Goal: Task Accomplishment & Management: Manage account settings

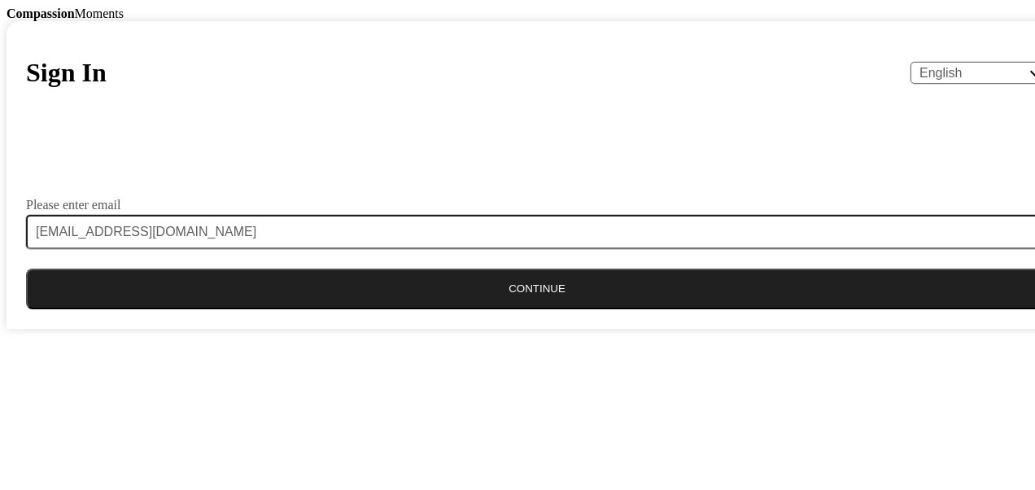
type input "[EMAIL_ADDRESS][DOMAIN_NAME]"
click at [460, 309] on button "Continue" at bounding box center [537, 288] width 1022 height 41
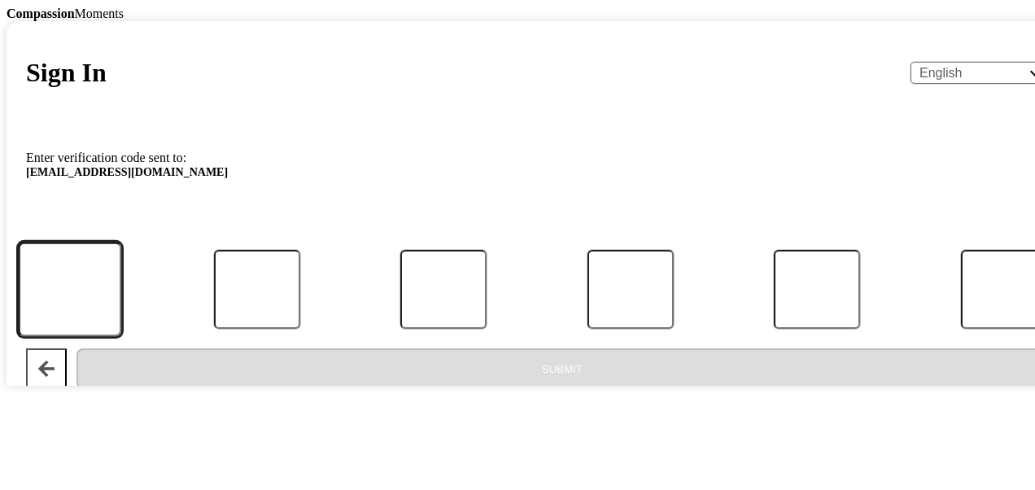
click at [121, 337] on input "Code" at bounding box center [69, 289] width 103 height 95
type input "7"
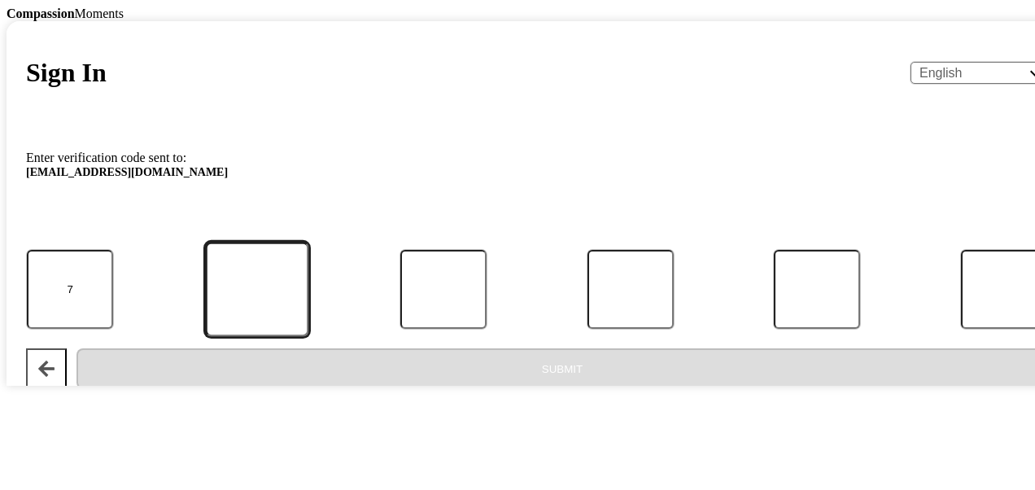
type input "5"
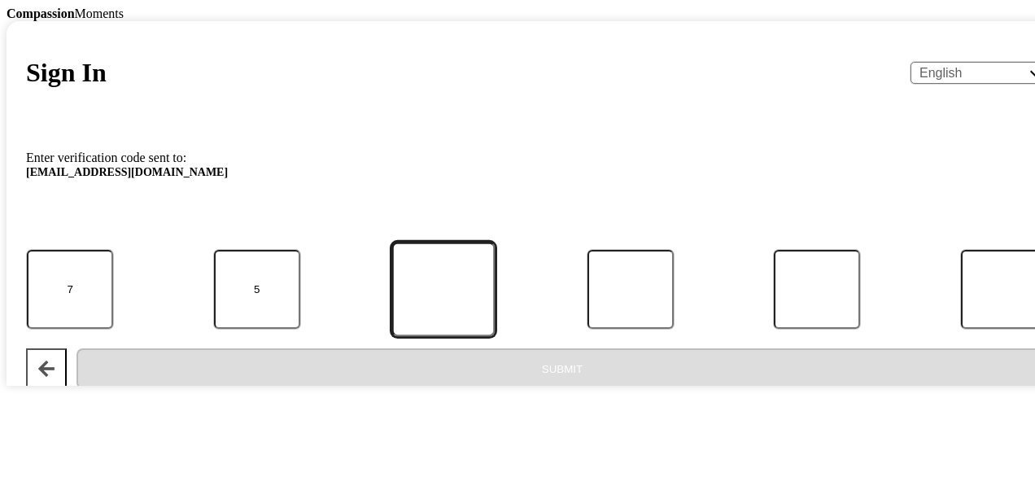
type input "5"
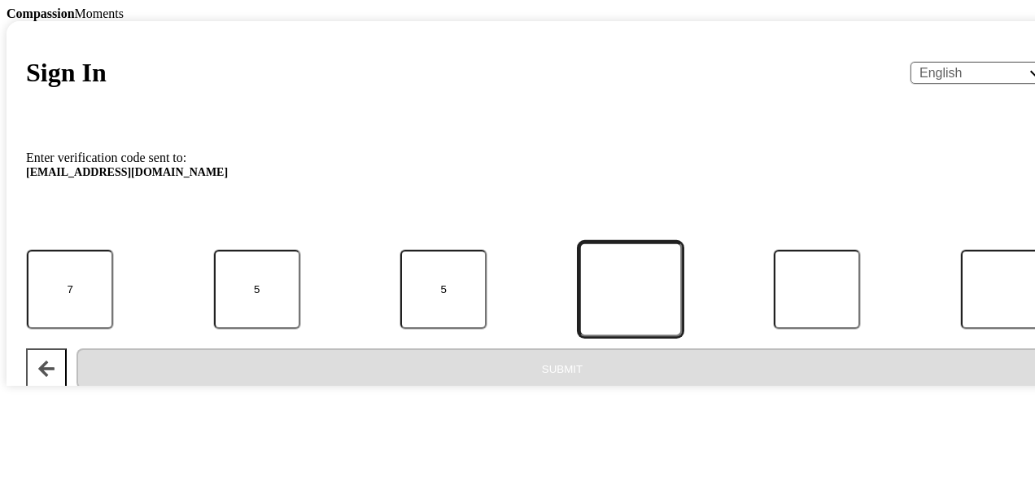
type input "6"
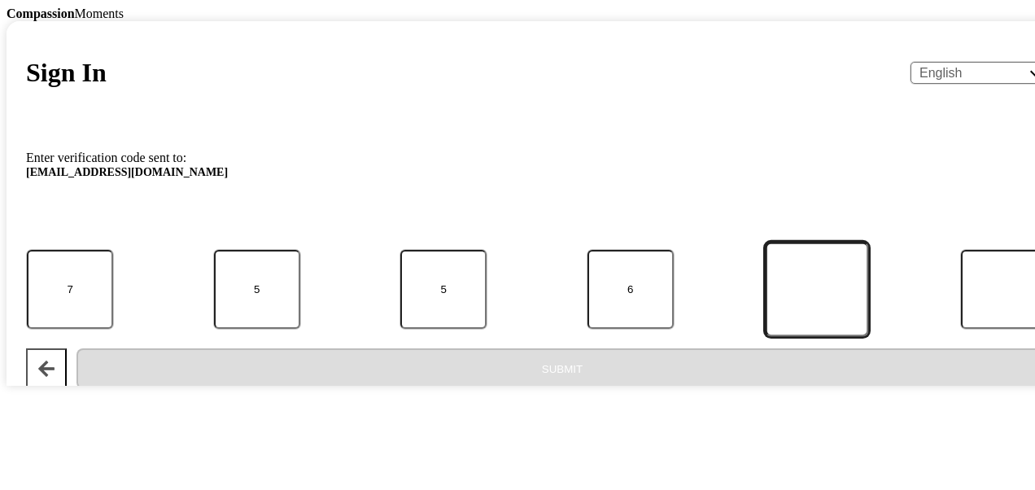
type input "0"
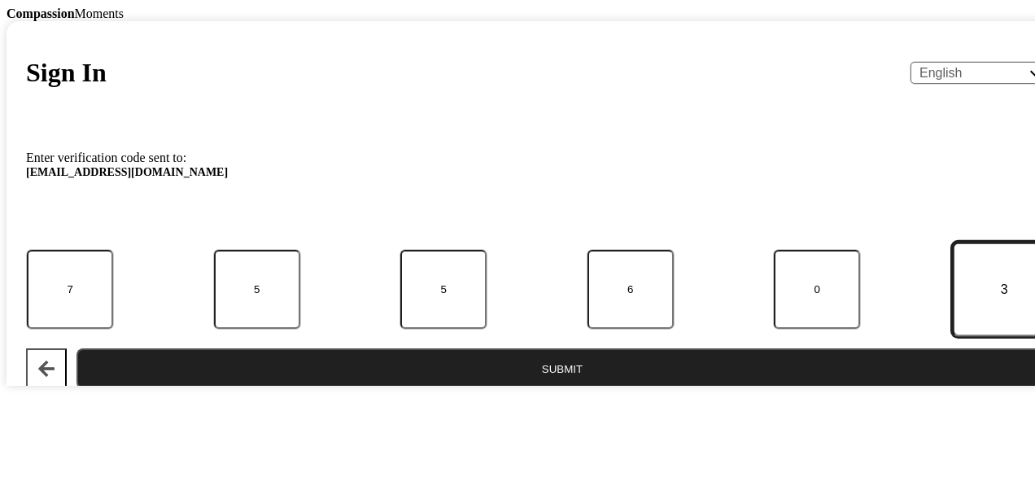
type input "3"
click at [468, 389] on button "Submit" at bounding box center [561, 368] width 971 height 41
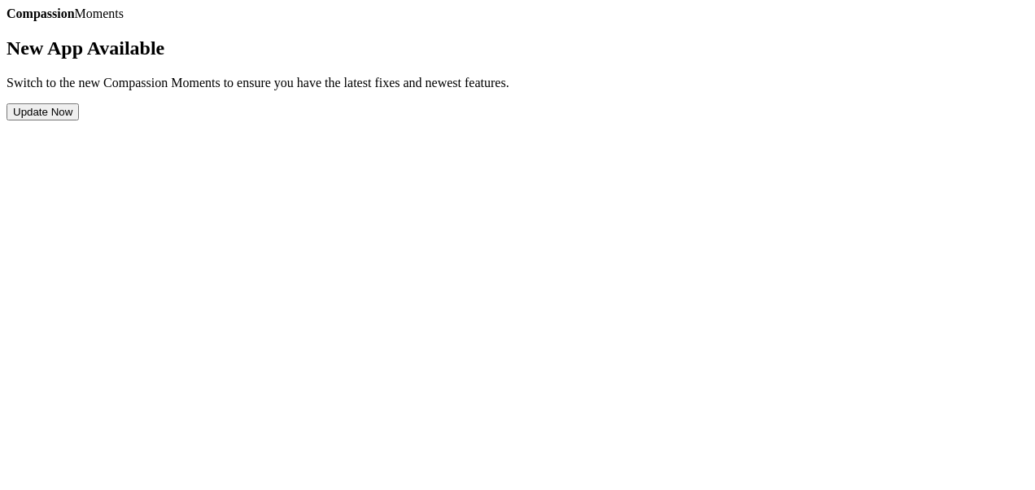
click at [79, 120] on button "Update Now" at bounding box center [43, 111] width 72 height 17
